Goal: Register for event/course

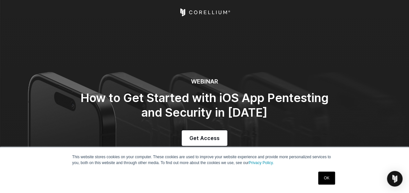
click at [192, 109] on h2 "How to Get Started with iOS App Pentesting and Security in [DATE]" at bounding box center [205, 105] width 260 height 29
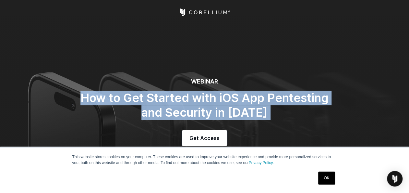
drag, startPoint x: 192, startPoint y: 109, endPoint x: 181, endPoint y: 95, distance: 17.8
click at [181, 95] on h2 "How to Get Started with iOS App Pentesting and Security in [DATE]" at bounding box center [205, 105] width 260 height 29
click at [206, 139] on span "Get Access" at bounding box center [204, 138] width 30 height 8
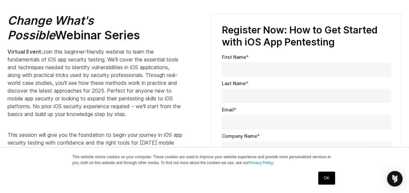
scroll to position [235, 0]
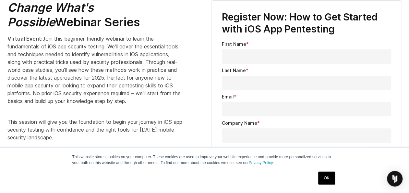
click at [318, 178] on div "OK" at bounding box center [326, 177] width 20 height 17
click at [324, 179] on link "OK" at bounding box center [326, 177] width 17 height 13
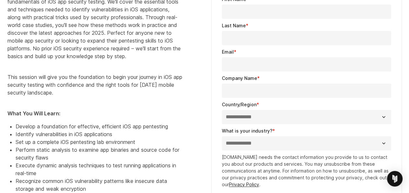
scroll to position [277, 0]
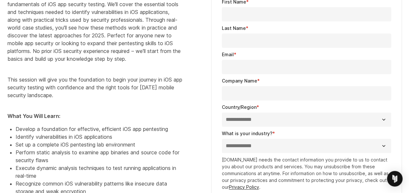
click at [256, 143] on select "**********" at bounding box center [306, 146] width 169 height 14
select select "**********"
click at [222, 139] on select "**********" at bounding box center [306, 146] width 169 height 14
click at [249, 120] on select "**********" at bounding box center [306, 119] width 169 height 14
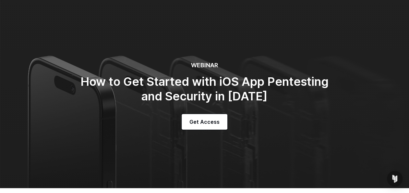
scroll to position [0, 0]
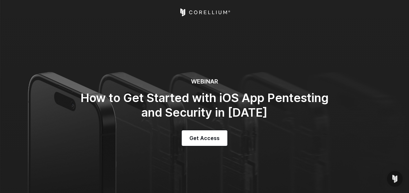
click at [212, 99] on h2 "How to Get Started with iOS App Pentesting and Security in [DATE]" at bounding box center [205, 105] width 260 height 29
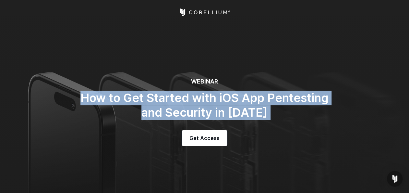
drag, startPoint x: 212, startPoint y: 99, endPoint x: 219, endPoint y: 110, distance: 13.7
click at [219, 110] on h2 "How to Get Started with iOS App Pentesting and Security in [DATE]" at bounding box center [205, 105] width 260 height 29
drag, startPoint x: 219, startPoint y: 110, endPoint x: 205, endPoint y: 78, distance: 35.1
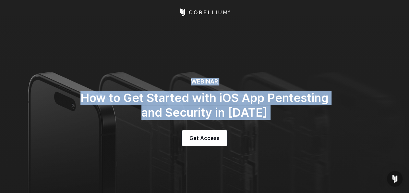
click at [205, 78] on div "WEBINAR How to Get Started with iOS App Pentesting and Security in [DATE] Get A…" at bounding box center [204, 112] width 273 height 68
click at [205, 78] on h6 "WEBINAR" at bounding box center [205, 81] width 260 height 7
drag, startPoint x: 205, startPoint y: 78, endPoint x: 212, endPoint y: 139, distance: 61.0
click at [212, 139] on div "WEBINAR How to Get Started with iOS App Pentesting and Security in [DATE] Get A…" at bounding box center [204, 112] width 273 height 68
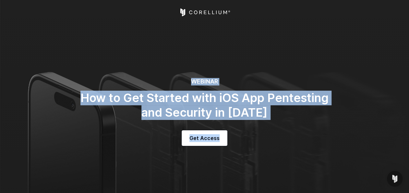
drag, startPoint x: 212, startPoint y: 139, endPoint x: 192, endPoint y: 108, distance: 35.9
click at [192, 108] on h2 "How to Get Started with iOS App Pentesting and Security in [DATE]" at bounding box center [205, 105] width 260 height 29
click at [205, 135] on span "Get Access" at bounding box center [204, 138] width 30 height 8
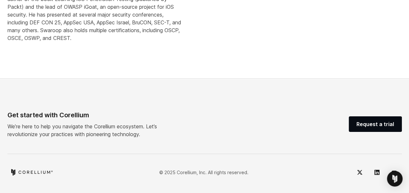
scroll to position [575, 0]
